Goal: Task Accomplishment & Management: Use online tool/utility

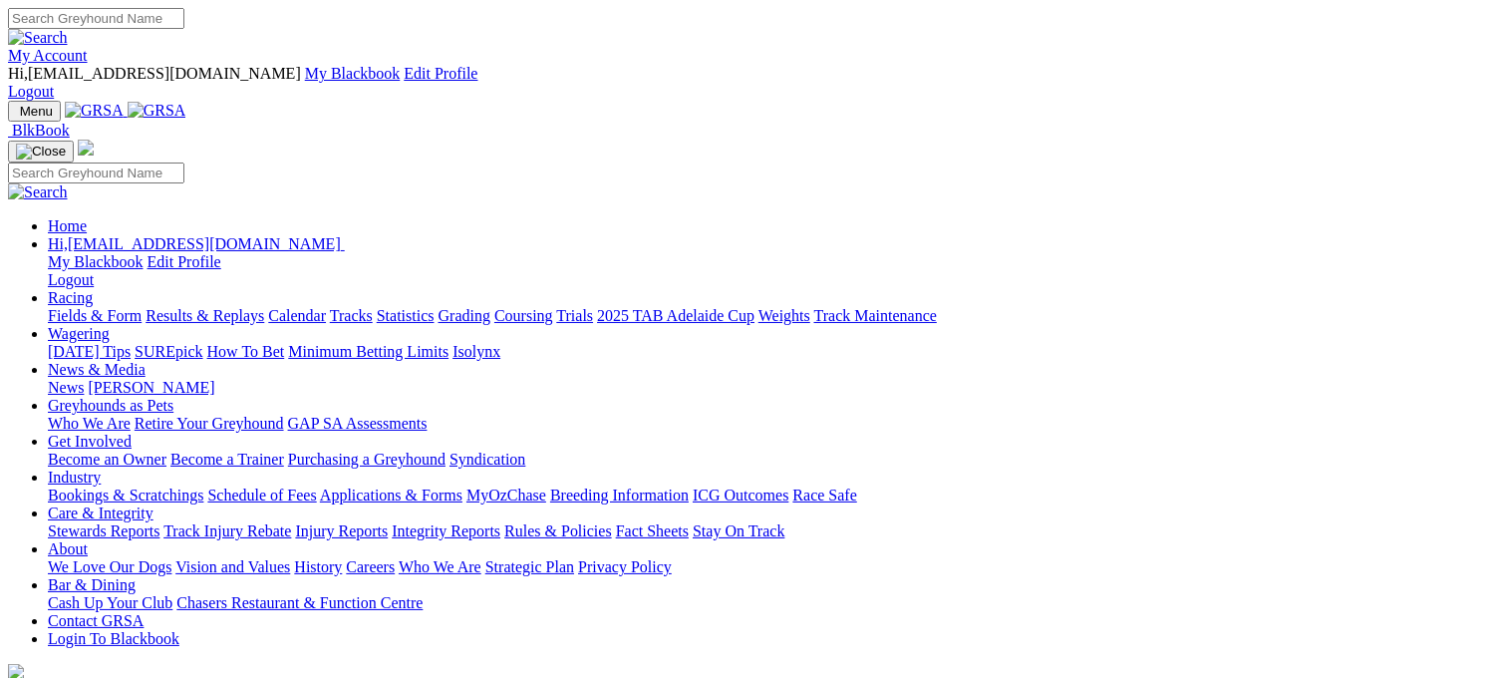
click at [93, 289] on link "Racing" at bounding box center [70, 297] width 45 height 17
